Goal: Information Seeking & Learning: Find specific fact

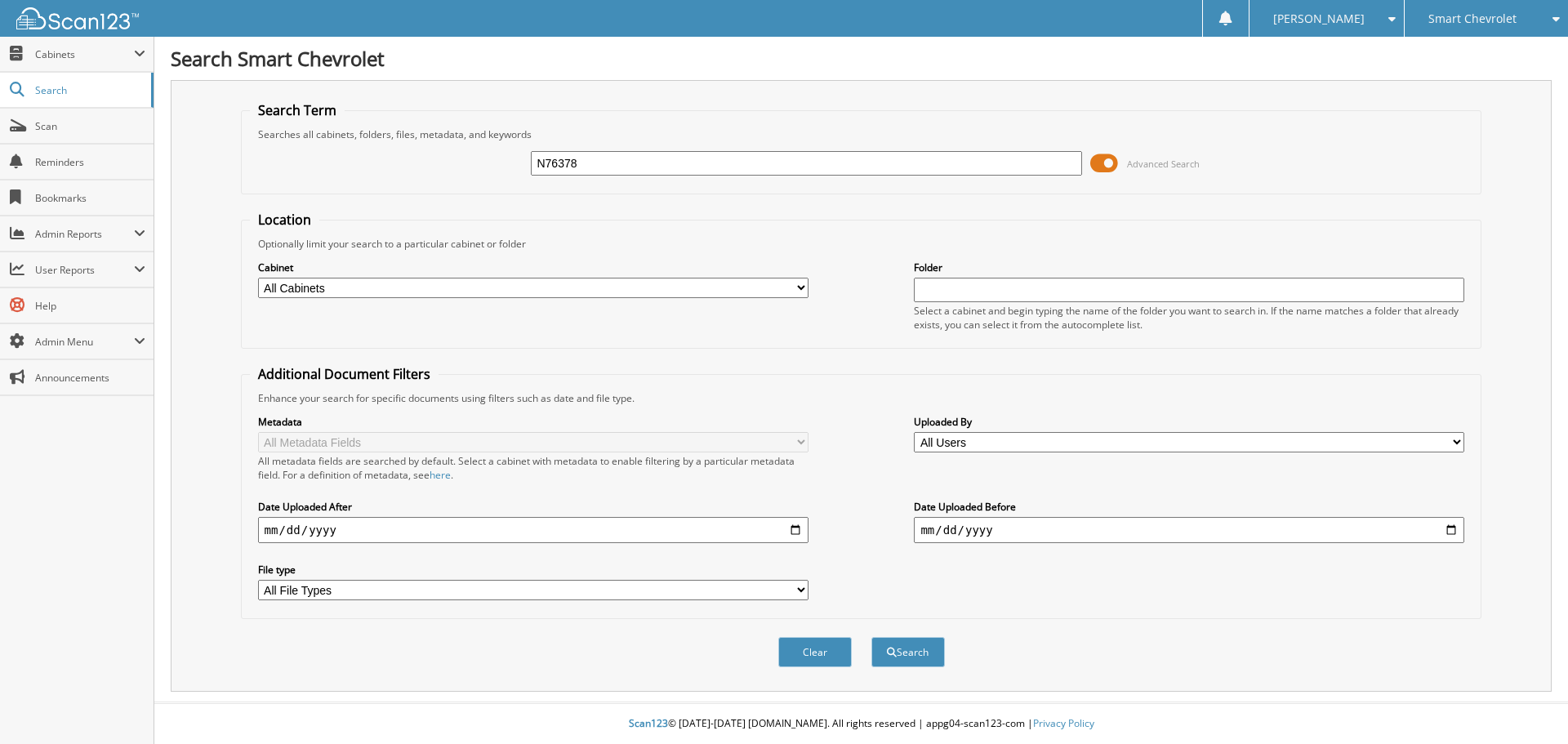
type input "N76378"
click at [872, 637] on button "Search" at bounding box center [908, 652] width 74 height 30
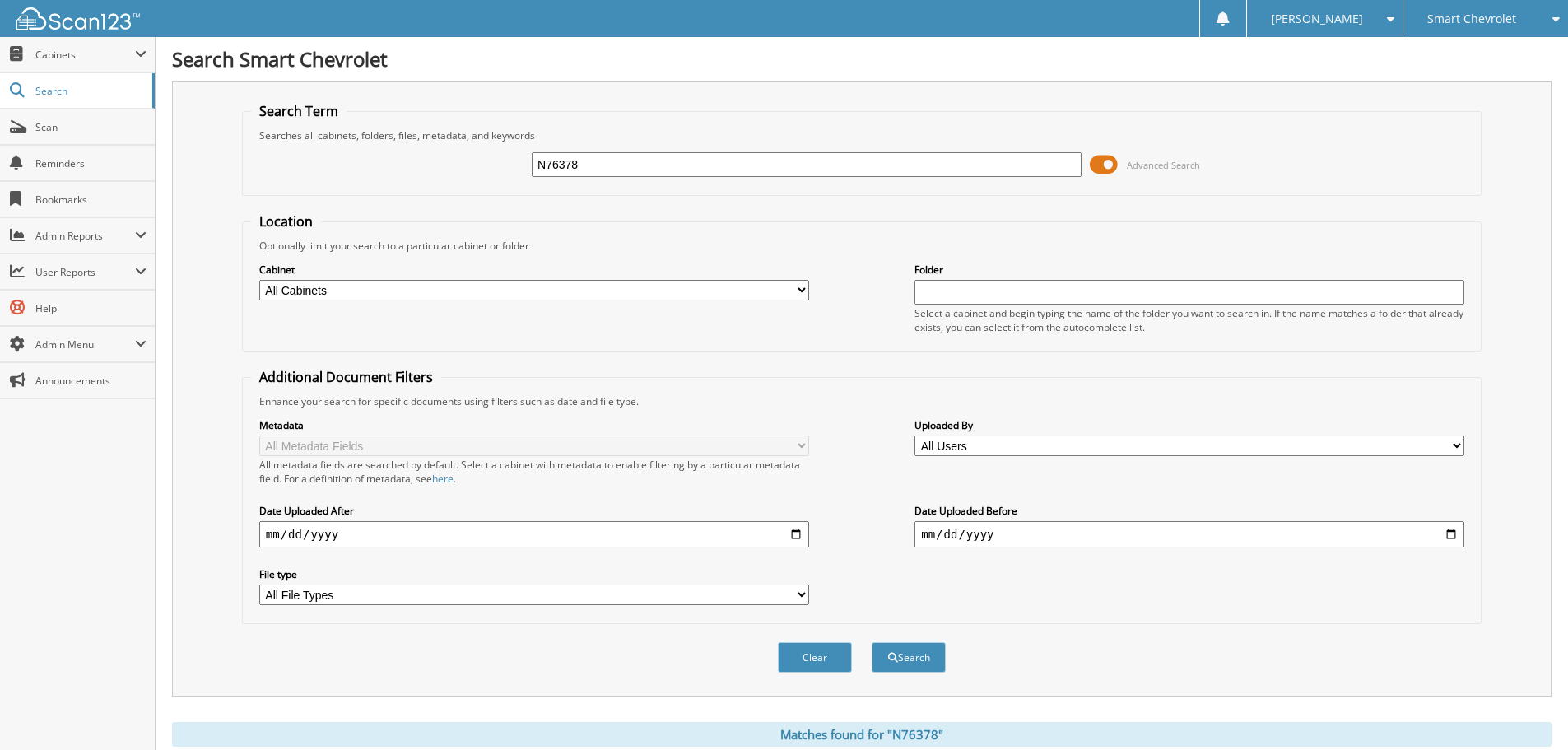
click at [1518, 18] on div "Smart Chevrolet" at bounding box center [1486, 18] width 148 height 37
click at [1504, 48] on link "Smart Ford" at bounding box center [1486, 51] width 165 height 29
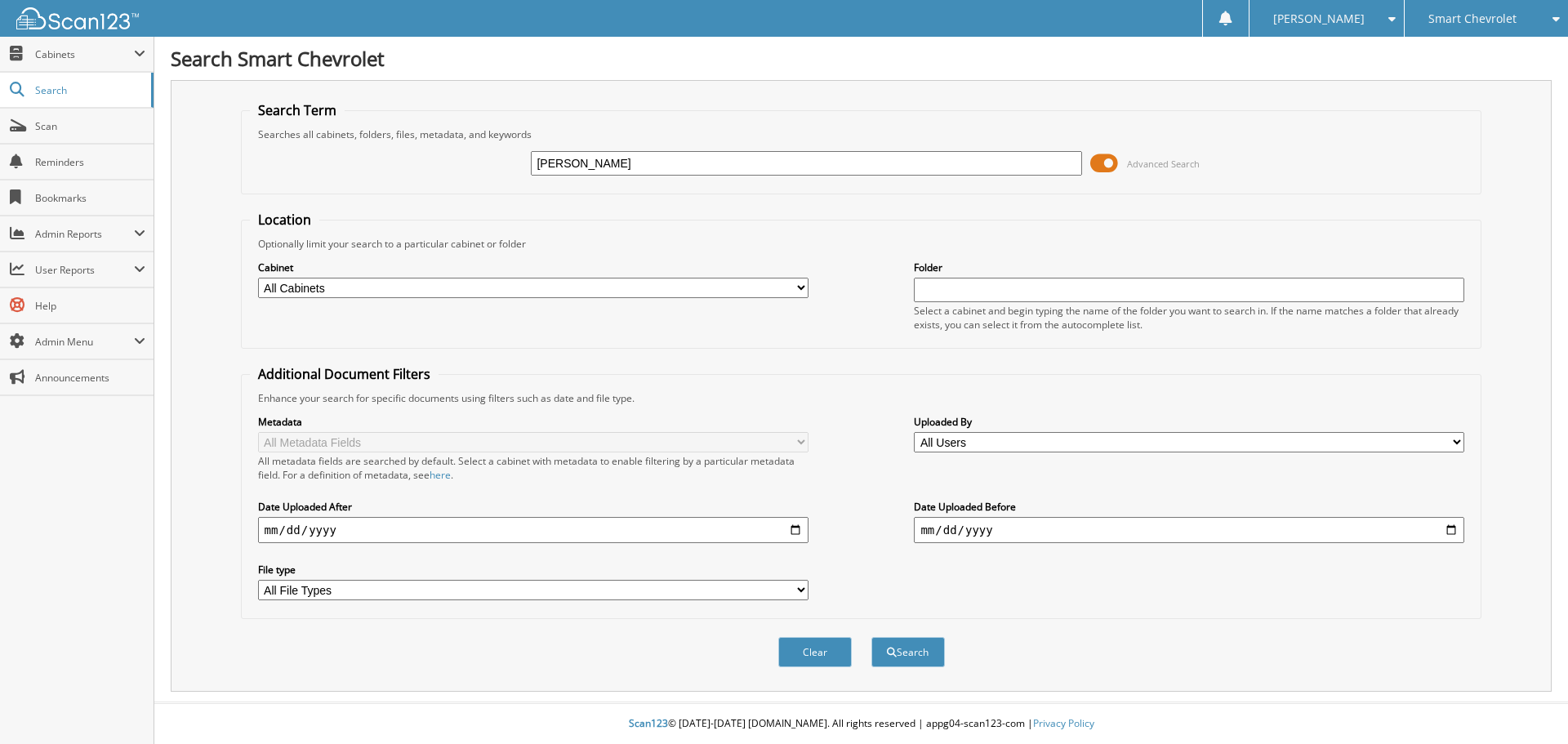
type input "[PERSON_NAME]"
click at [872, 637] on button "Search" at bounding box center [908, 652] width 74 height 30
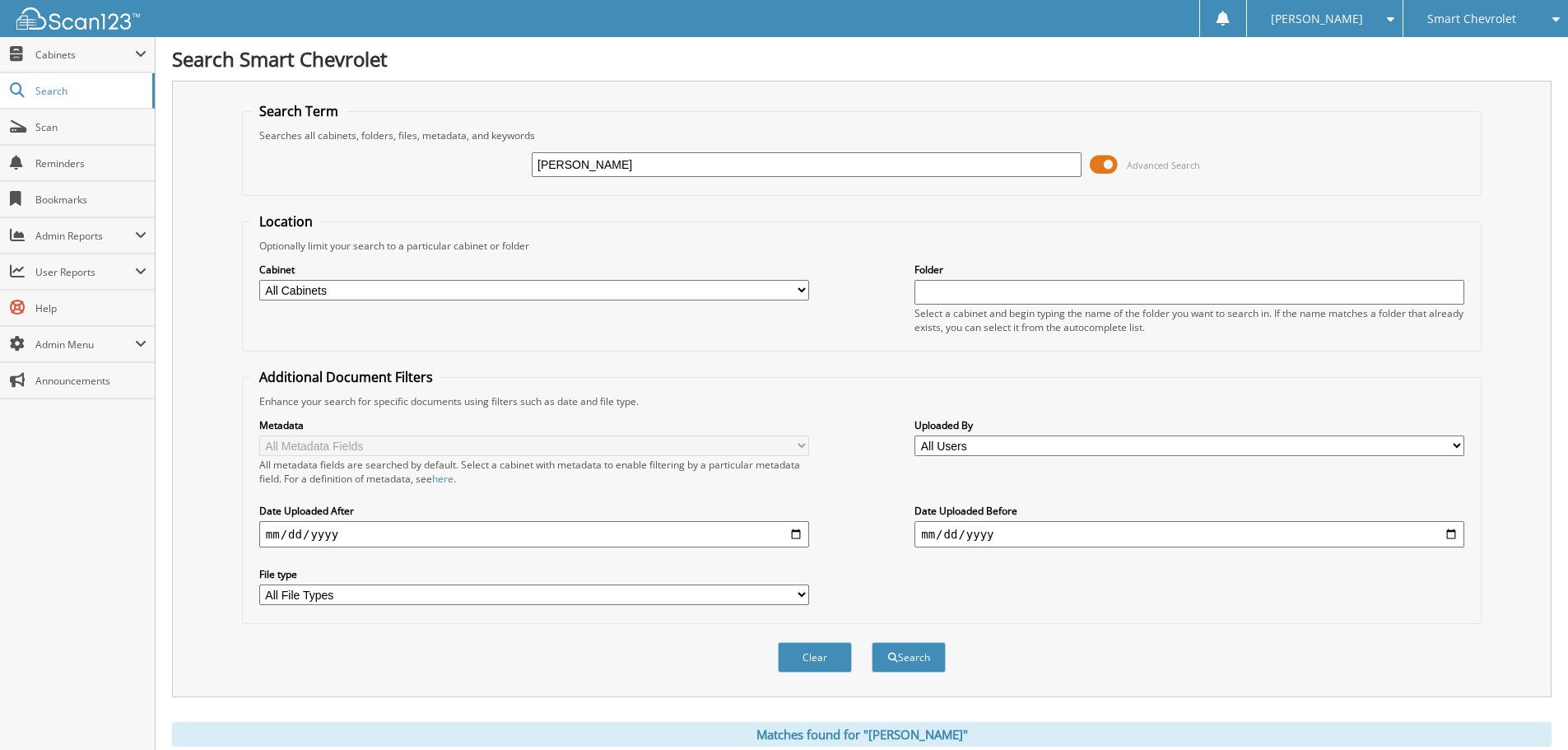
click at [619, 167] on input "[PERSON_NAME]" at bounding box center [807, 165] width 550 height 25
type input "[PERSON_NAME]"
click at [1130, 159] on span "Advanced Search" at bounding box center [1163, 165] width 73 height 12
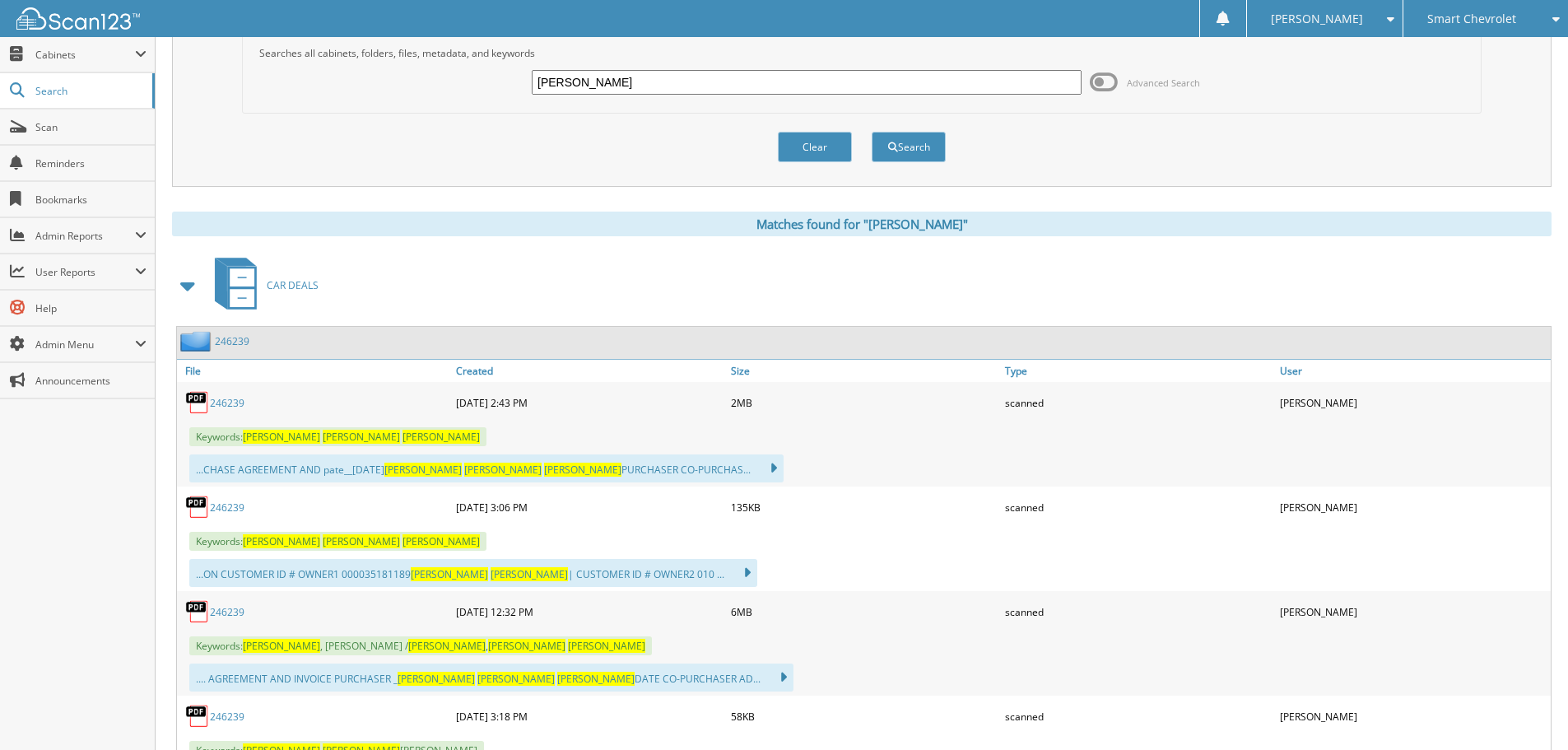
scroll to position [165, 0]
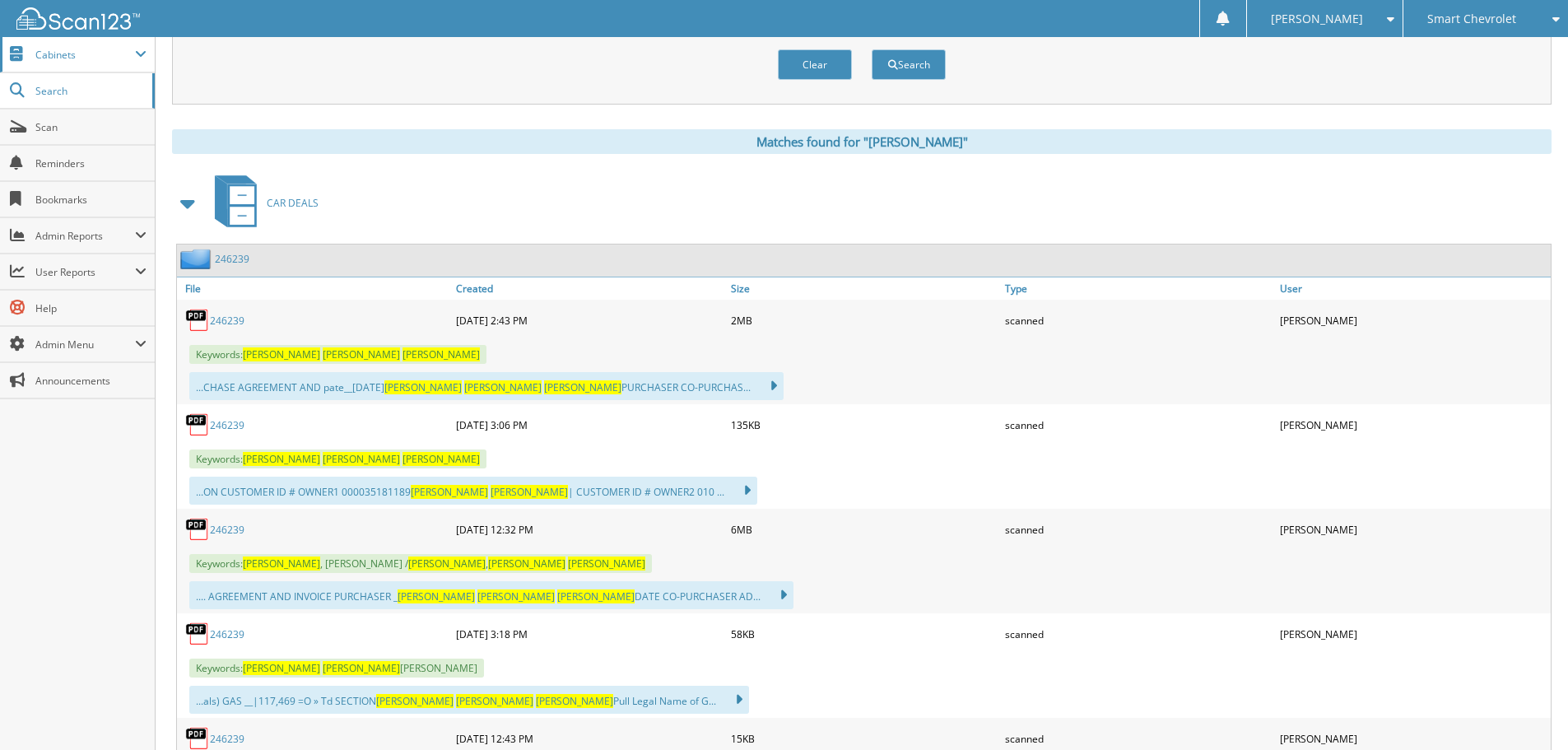
click at [73, 55] on span "Cabinets" at bounding box center [85, 54] width 100 height 14
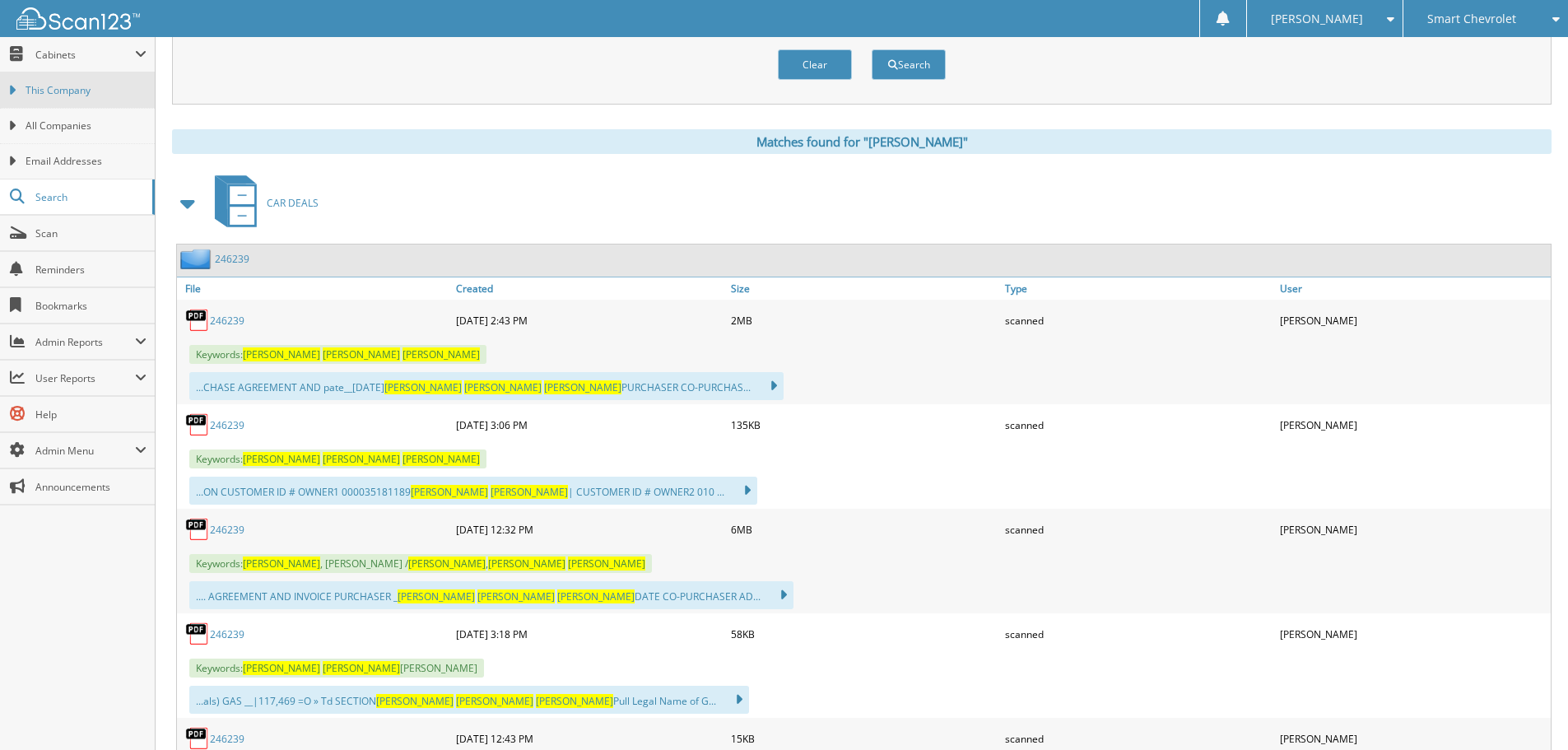
click at [56, 90] on span "This Company" at bounding box center [86, 91] width 121 height 15
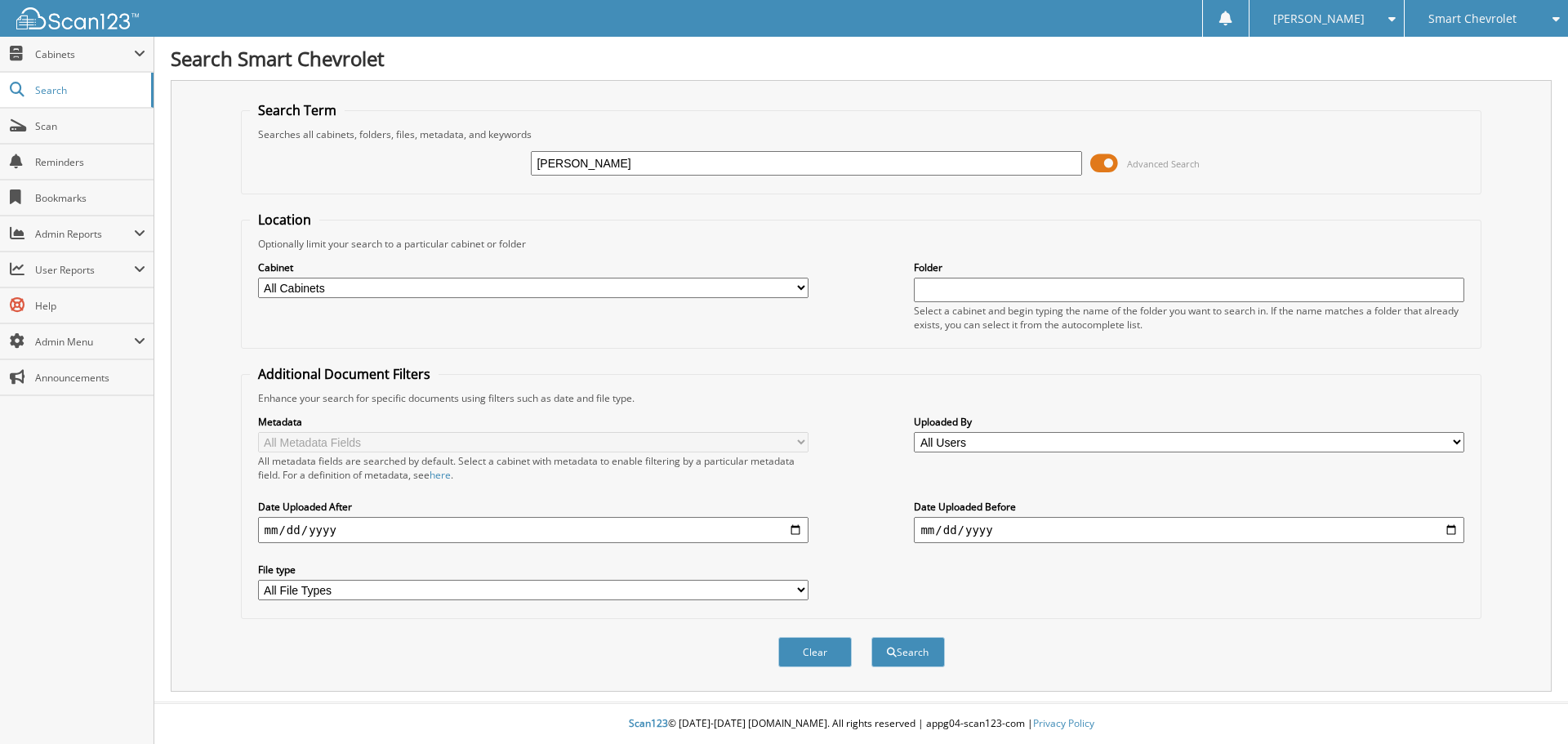
type input "William Bailey"
click at [872, 637] on button "Search" at bounding box center [908, 652] width 74 height 30
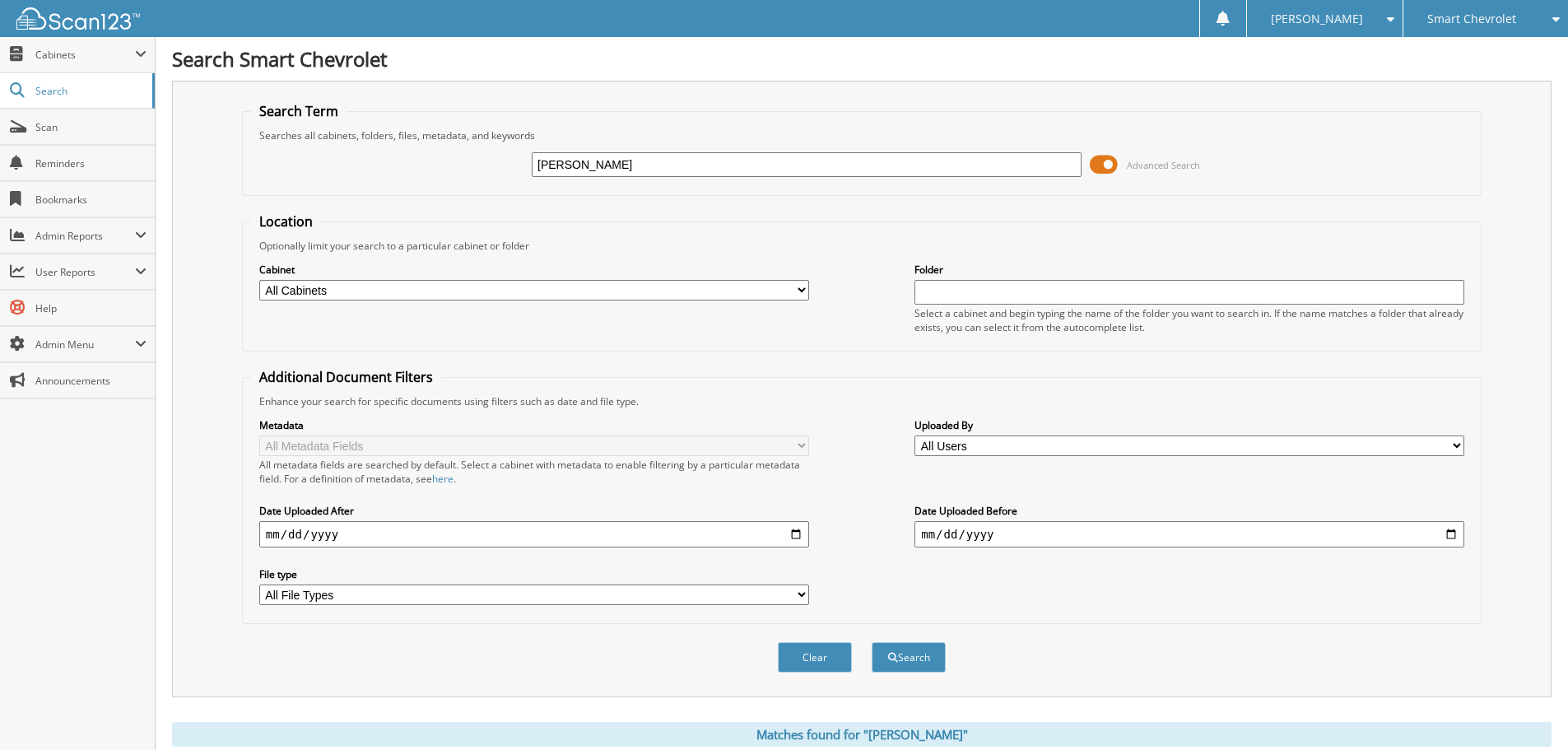
click at [1140, 164] on span "Advanced Search" at bounding box center [1163, 165] width 73 height 12
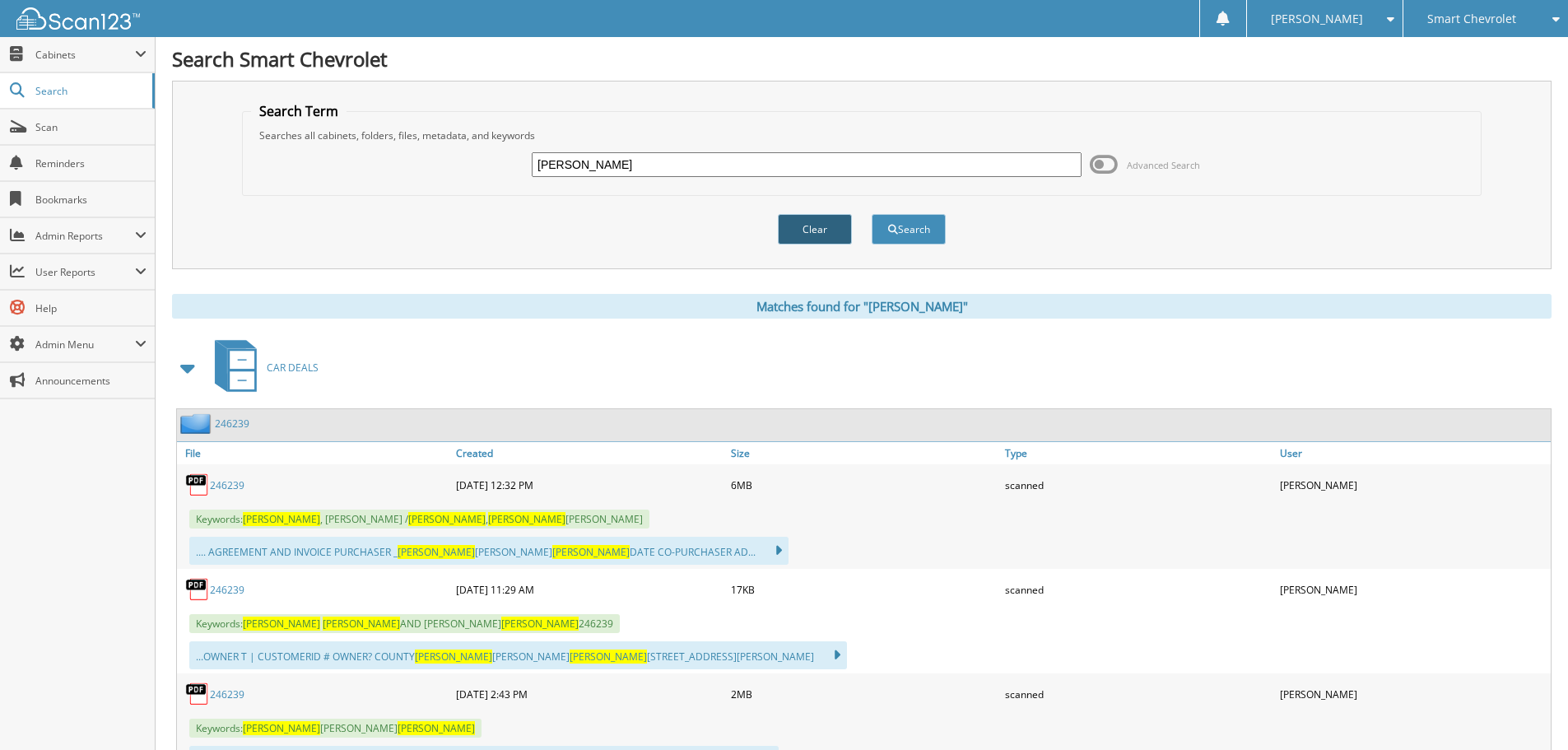
click at [823, 222] on button "Clear" at bounding box center [815, 229] width 74 height 31
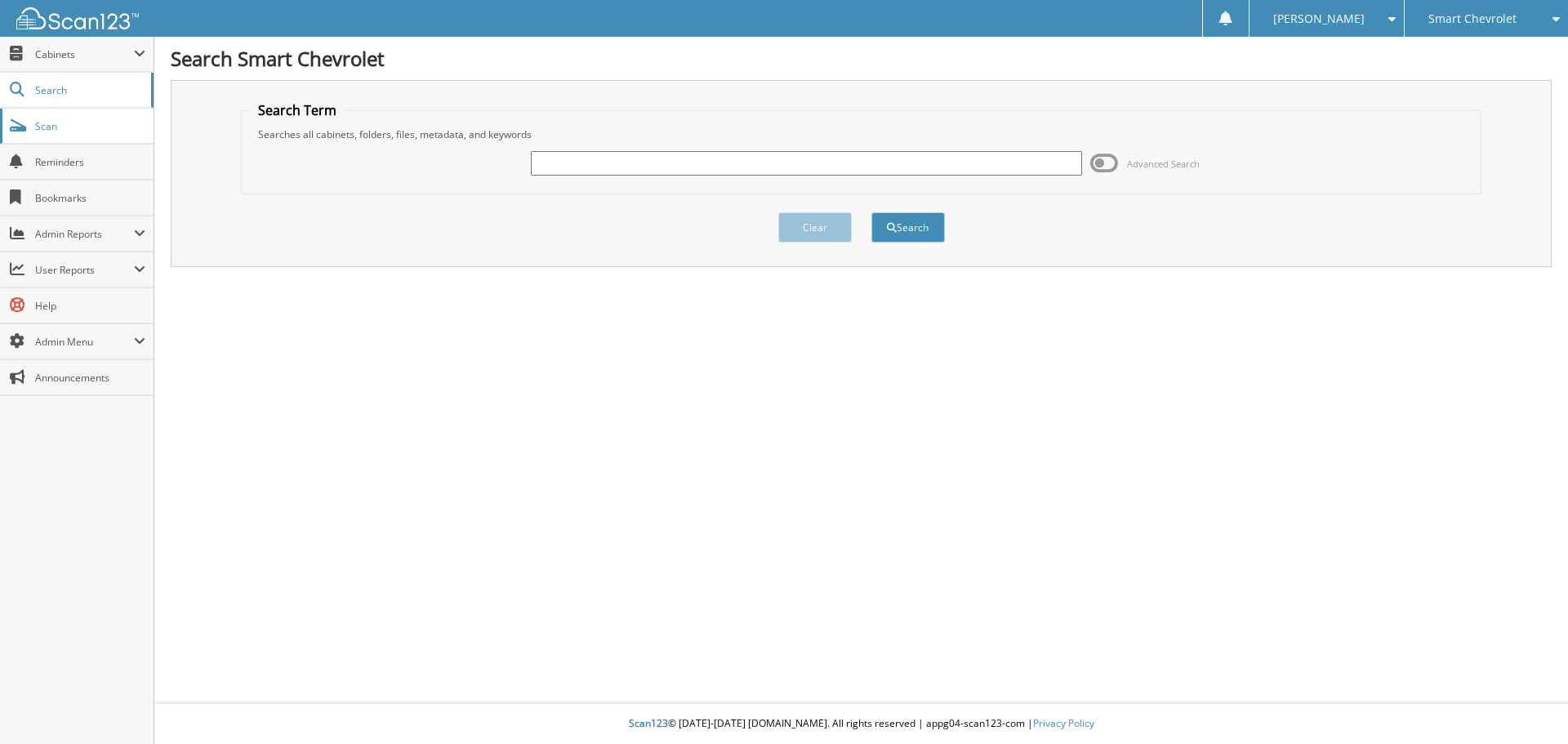
click at [51, 124] on span "Scan" at bounding box center [90, 126] width 110 height 14
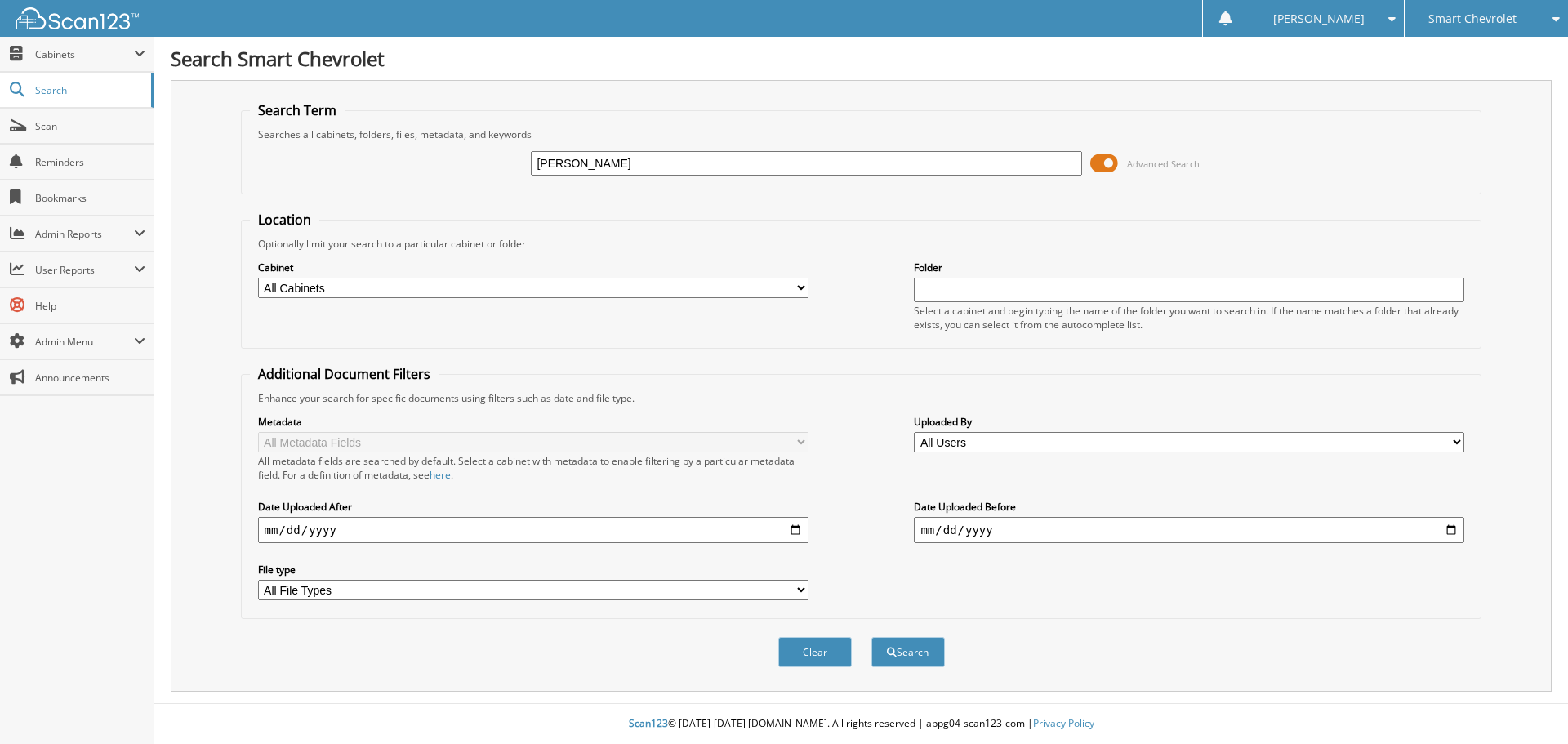
type input "[PERSON_NAME]"
click at [872, 637] on button "Search" at bounding box center [908, 652] width 74 height 30
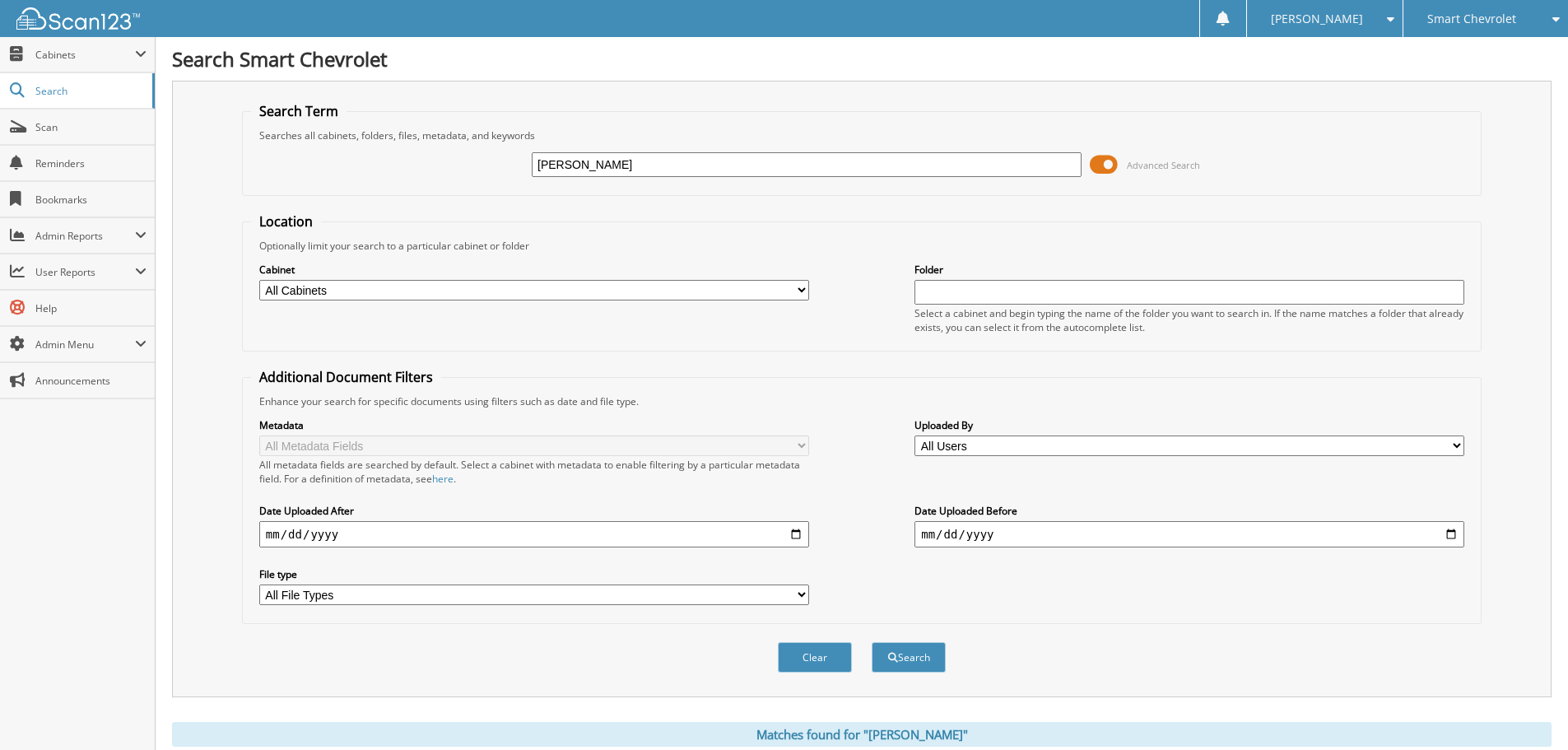
click at [1117, 164] on span at bounding box center [1104, 165] width 28 height 25
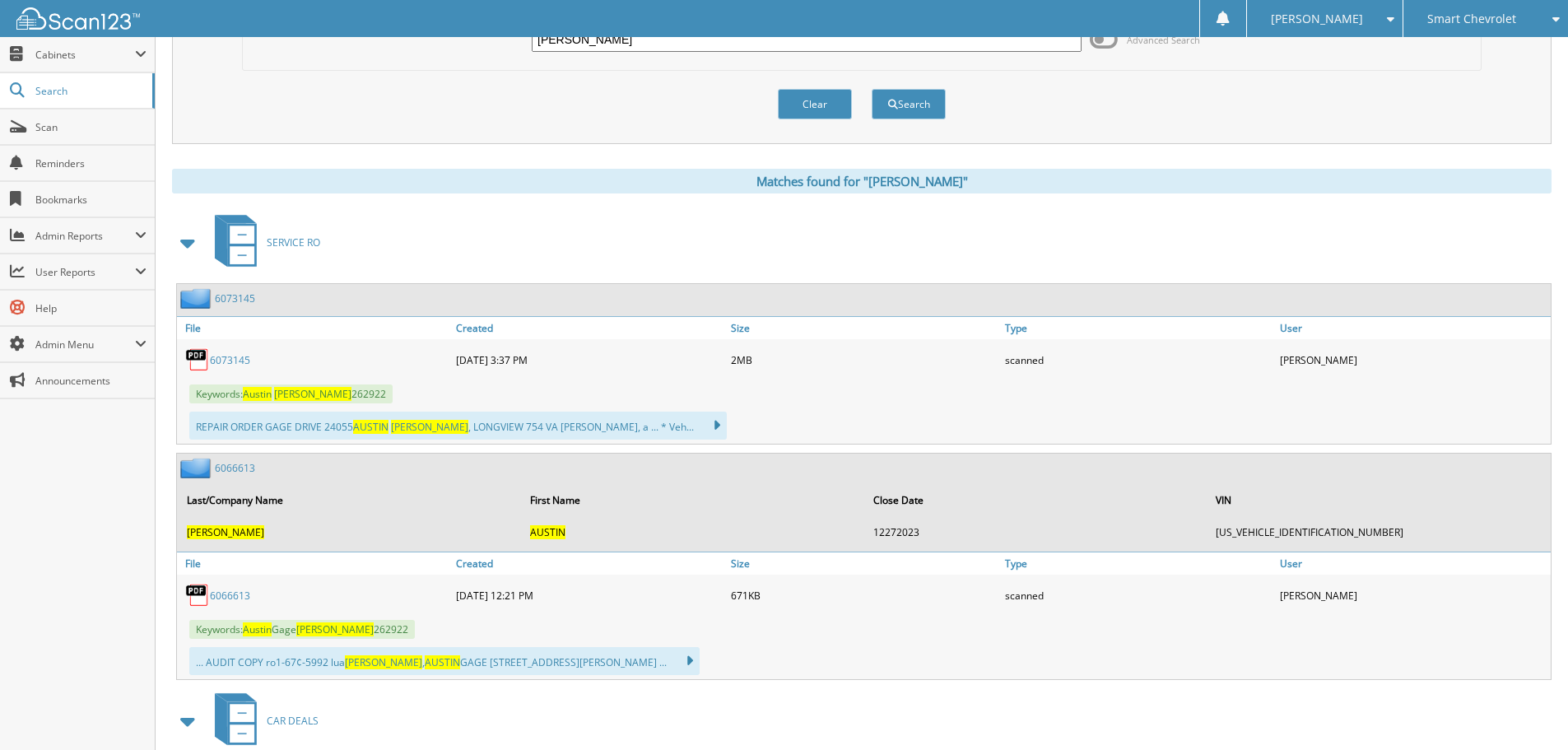
scroll to position [165, 0]
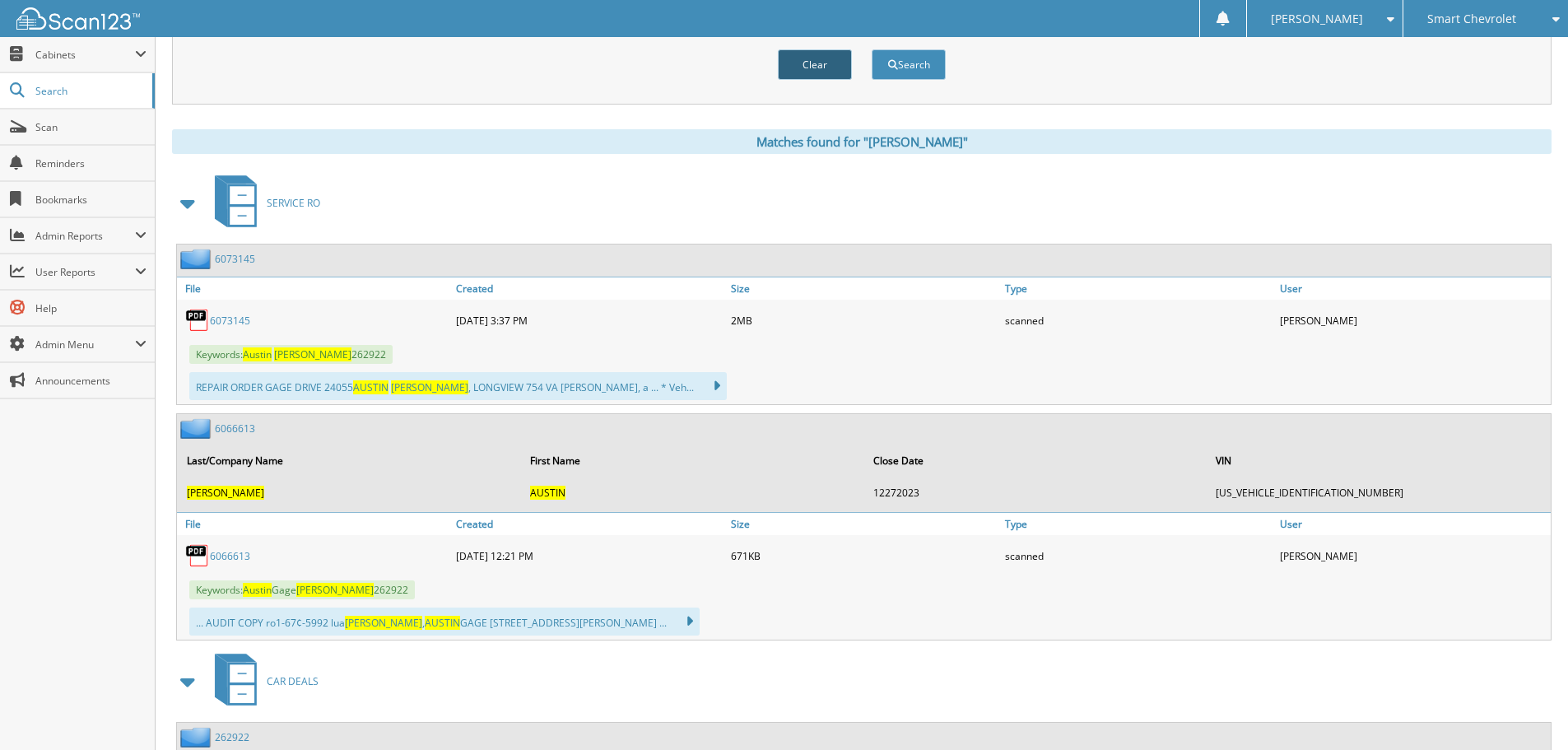
click at [803, 65] on button "Clear" at bounding box center [815, 64] width 74 height 31
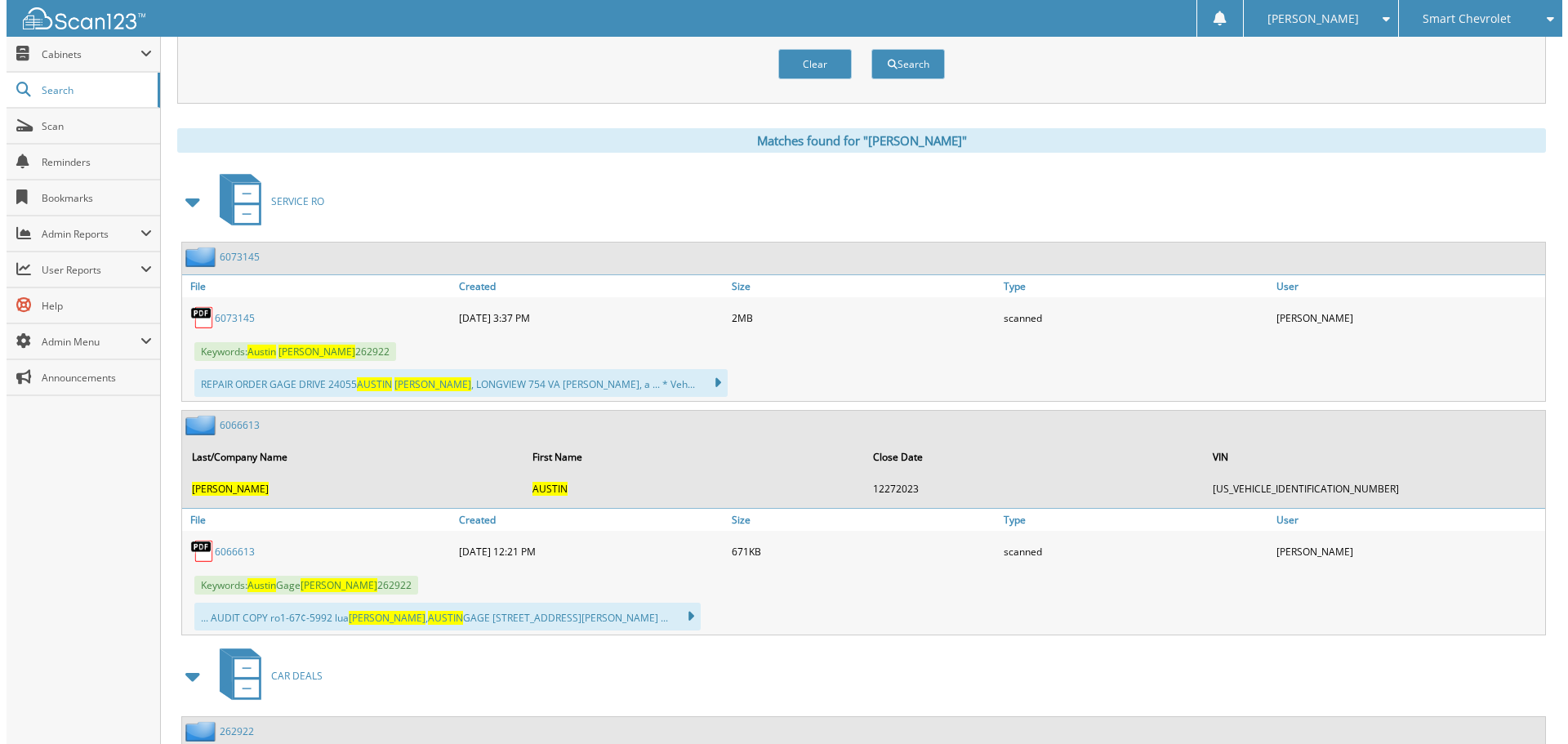
scroll to position [0, 0]
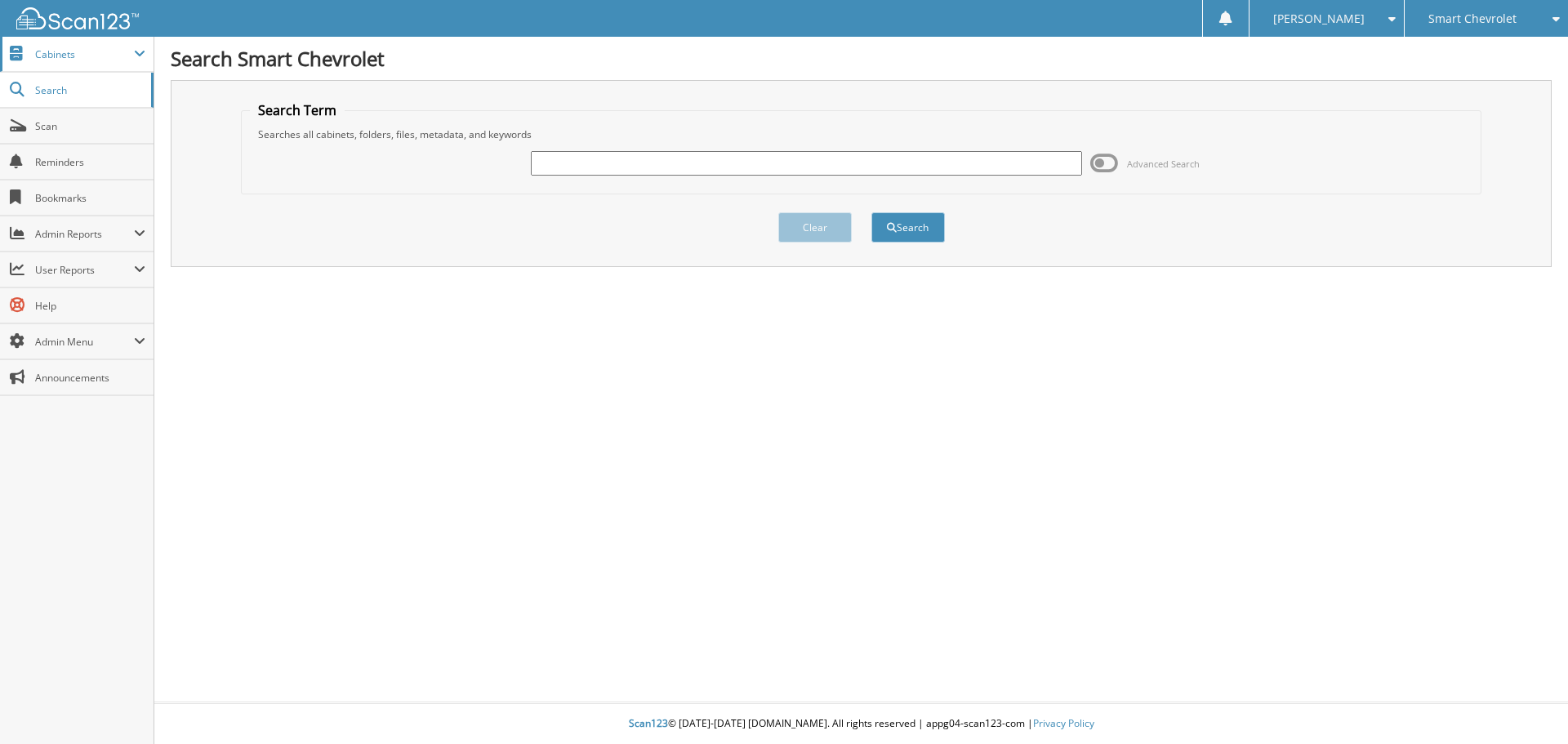
click at [61, 53] on span "Cabinets" at bounding box center [84, 54] width 99 height 14
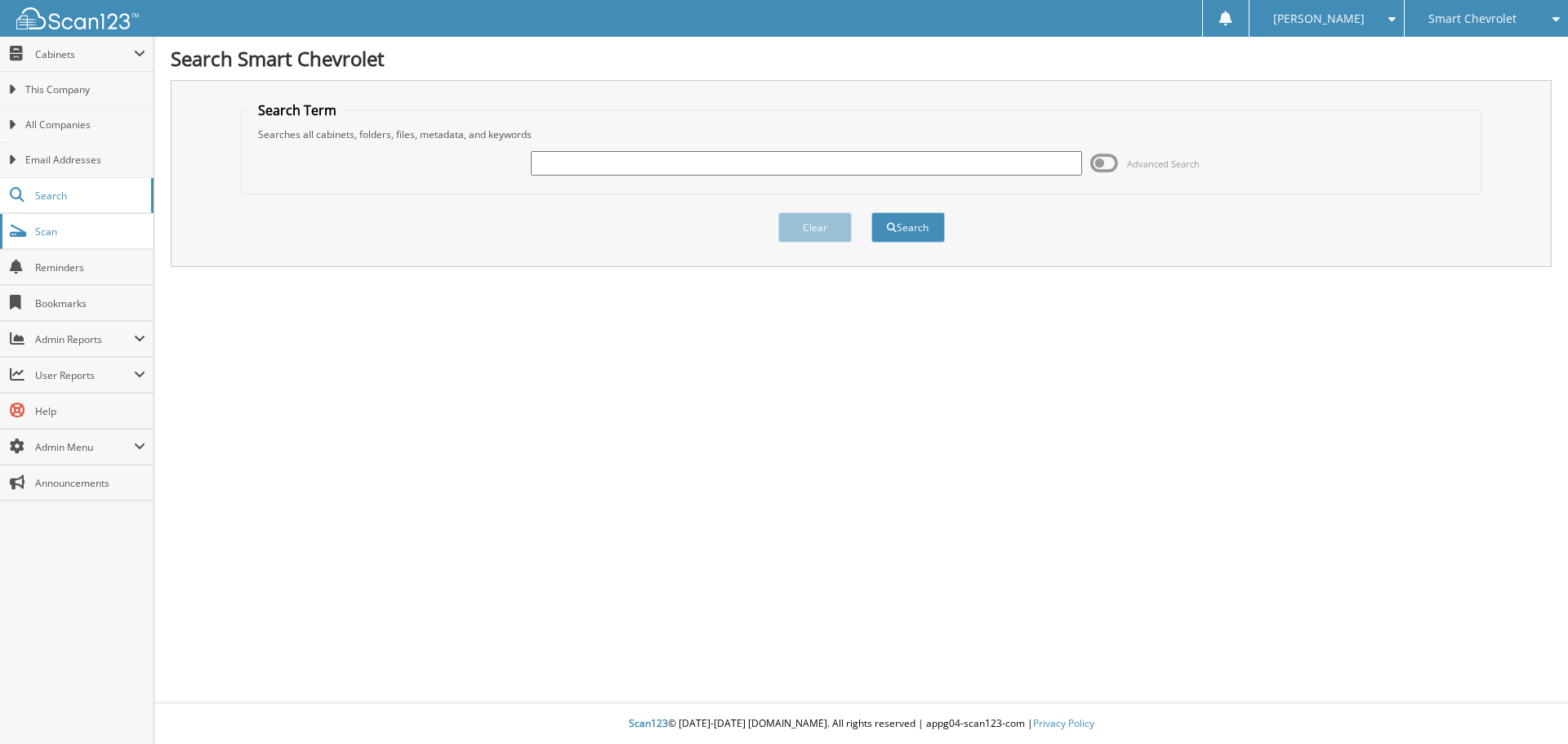
click at [66, 238] on link "Scan" at bounding box center [77, 231] width 154 height 35
